Goal: Find specific page/section: Find specific page/section

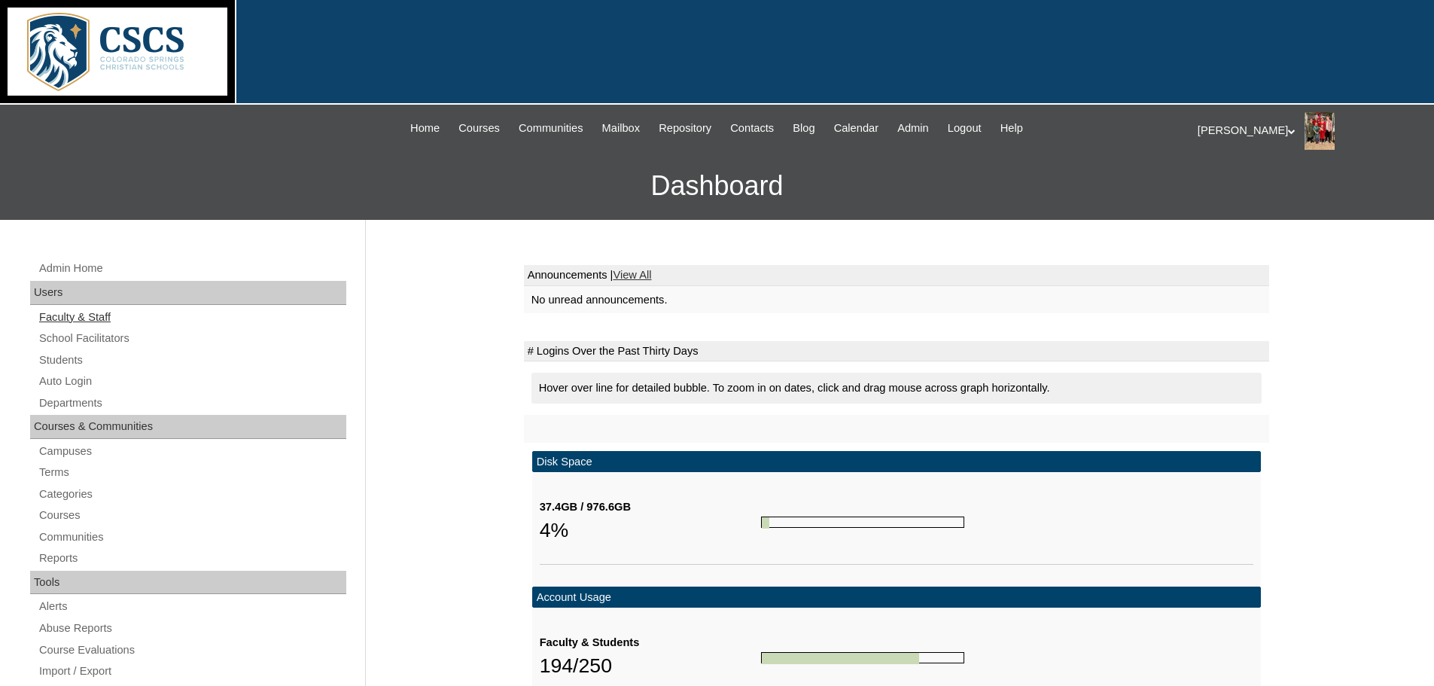
click at [85, 318] on link "Faculty & Staff" at bounding box center [192, 317] width 309 height 19
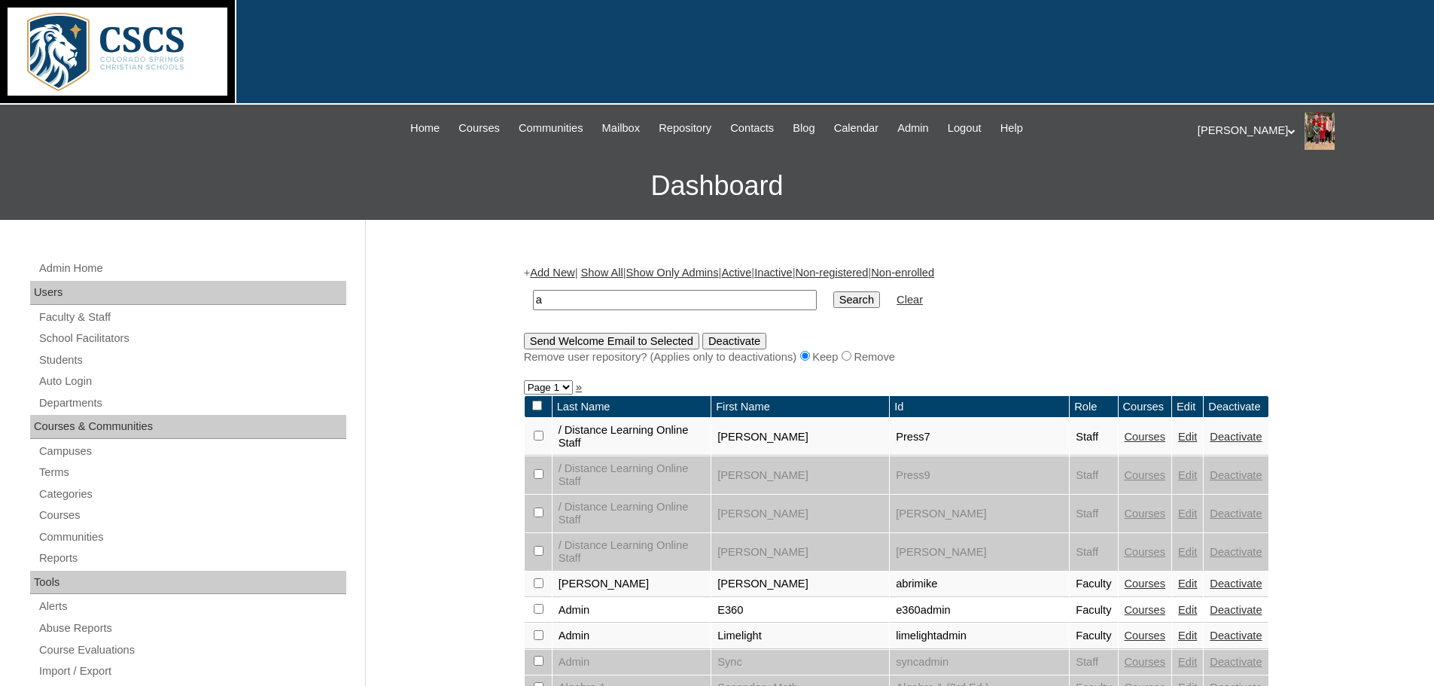
type input "[PERSON_NAME]"
click at [833, 307] on input "Search" at bounding box center [856, 299] width 47 height 17
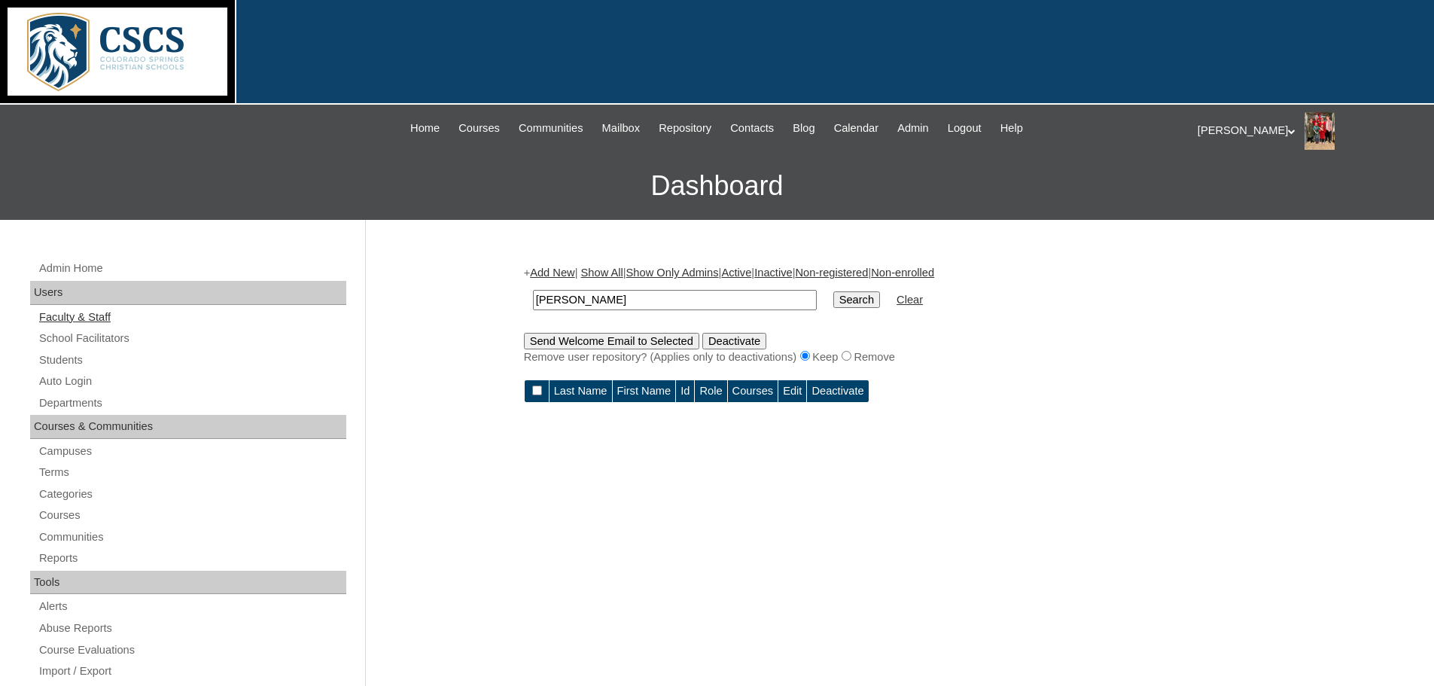
click at [66, 314] on link "Faculty & Staff" at bounding box center [192, 317] width 309 height 19
click at [633, 295] on input "[PERSON_NAME]" at bounding box center [675, 300] width 284 height 20
click at [833, 294] on input "Search" at bounding box center [856, 299] width 47 height 17
drag, startPoint x: 655, startPoint y: 297, endPoint x: 358, endPoint y: 291, distance: 297.4
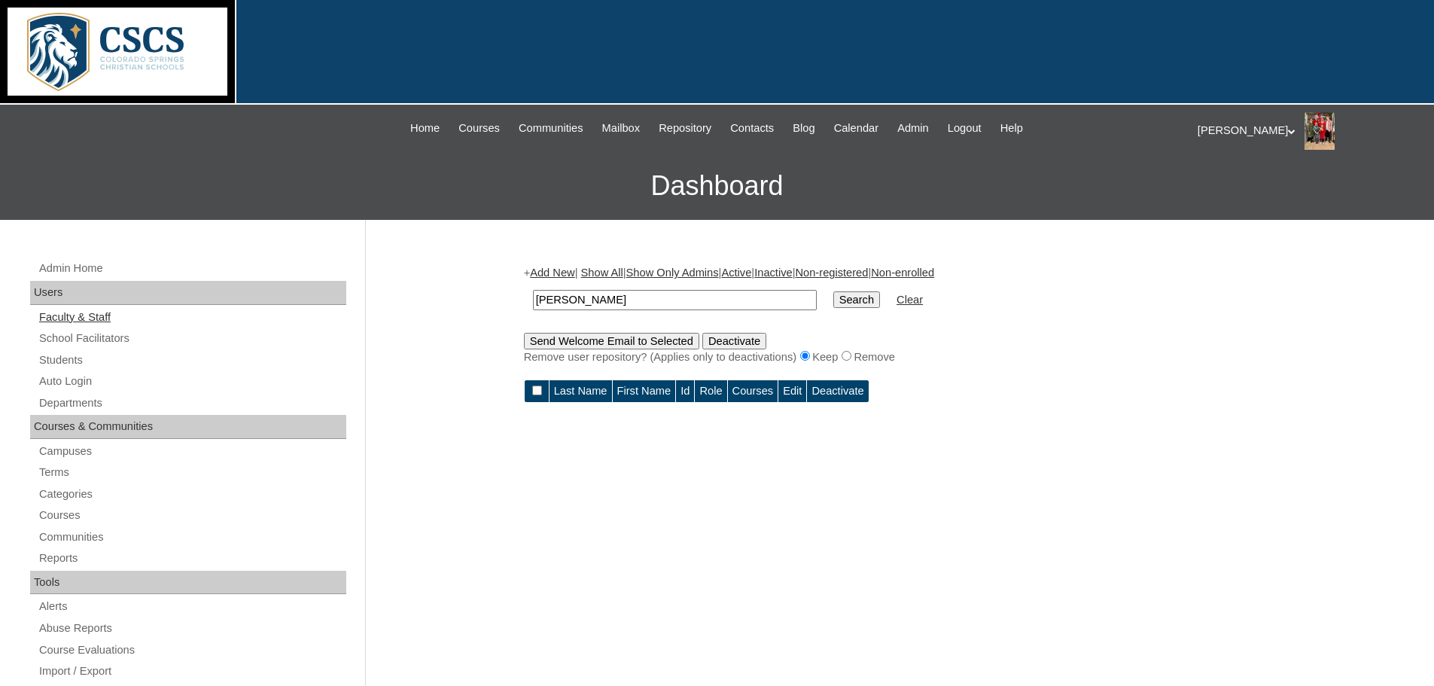
type input "[PERSON_NAME]"
click at [90, 318] on link "Faculty & Staff" at bounding box center [192, 317] width 309 height 19
drag, startPoint x: 626, startPoint y: 293, endPoint x: 381, endPoint y: 281, distance: 245.0
type input "[PERSON_NAME]"
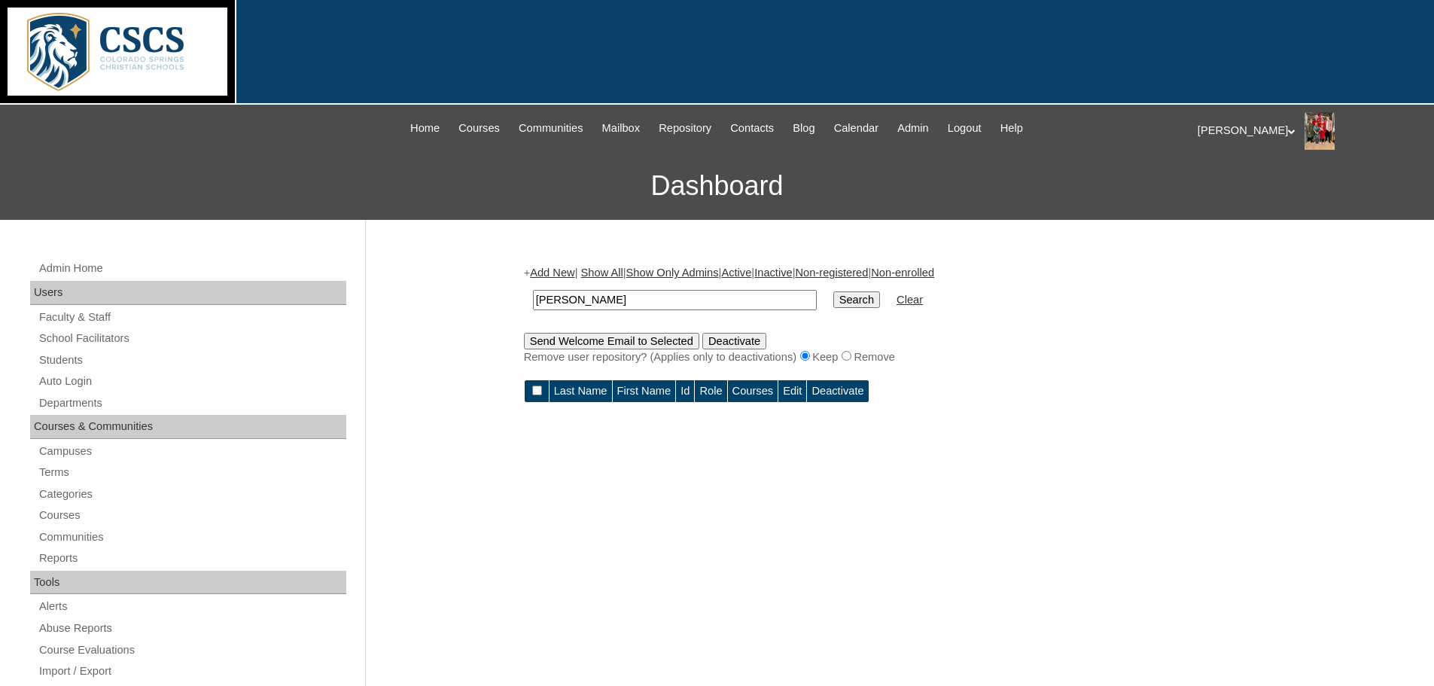
click at [833, 291] on input "Search" at bounding box center [856, 299] width 47 height 17
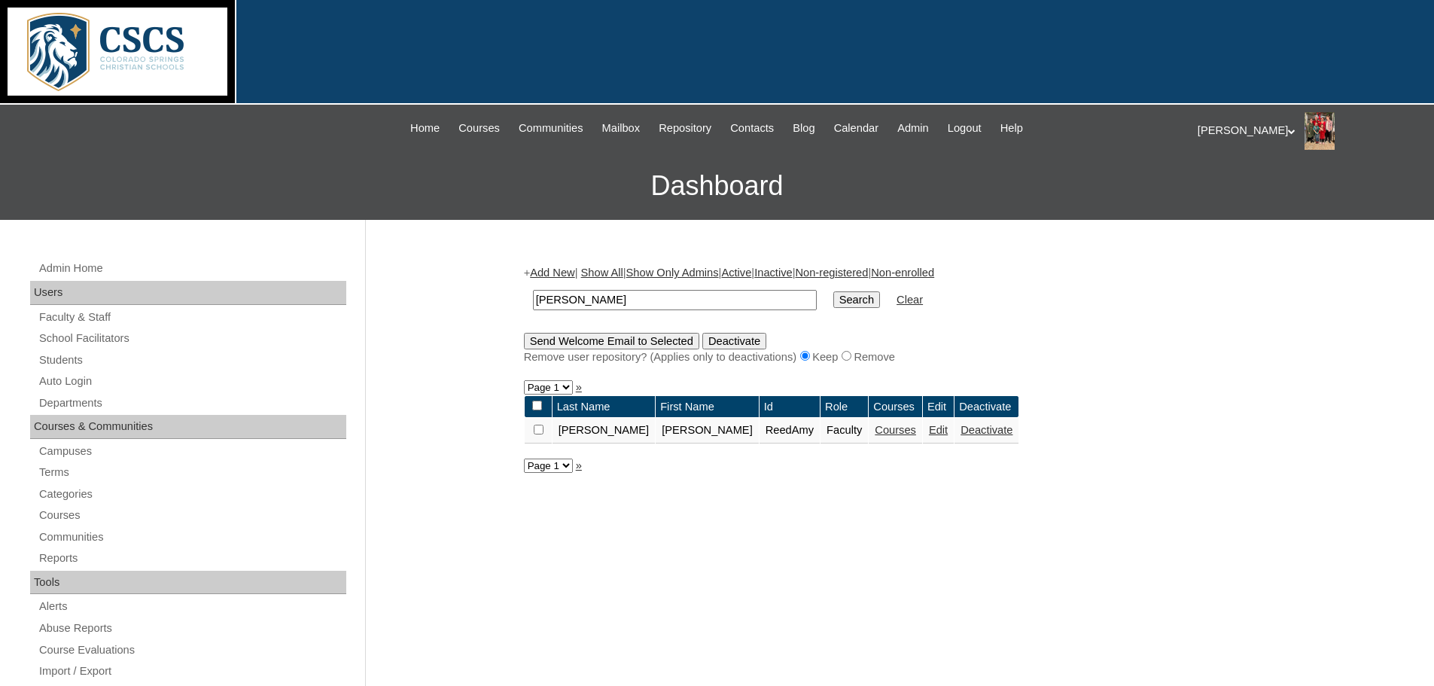
click at [875, 434] on link "Courses" at bounding box center [895, 430] width 41 height 12
